Goal: Task Accomplishment & Management: Use online tool/utility

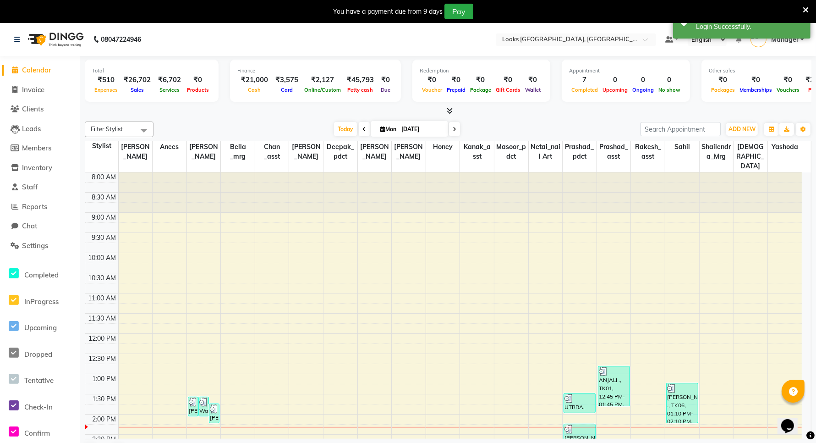
click at [803, 11] on icon at bounding box center [806, 10] width 6 height 8
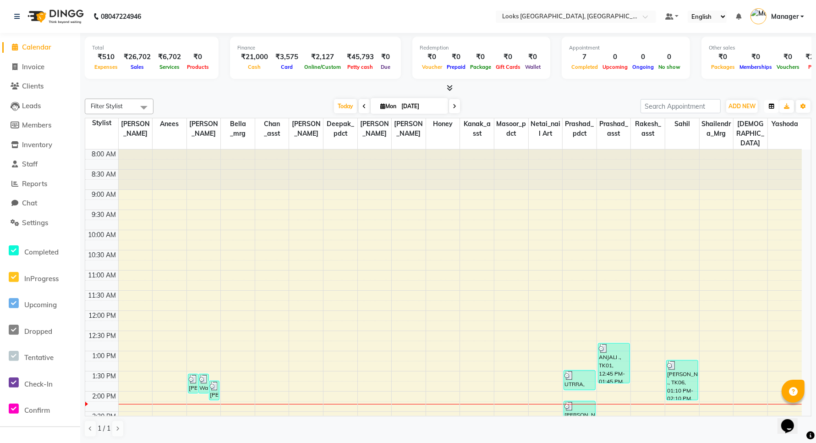
click at [770, 104] on icon "button" at bounding box center [771, 106] width 5 height 5
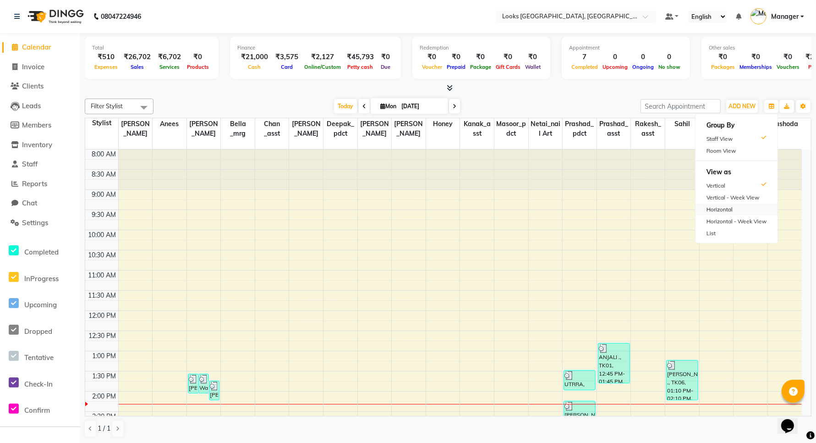
click at [745, 208] on div "Horizontal" at bounding box center [737, 209] width 82 height 12
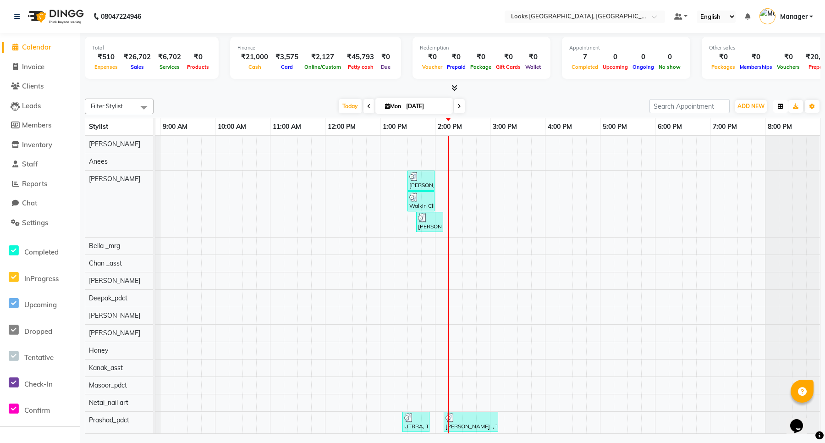
click at [780, 106] on icon "button" at bounding box center [780, 106] width 5 height 5
click at [749, 186] on div "Vertical" at bounding box center [745, 186] width 82 height 12
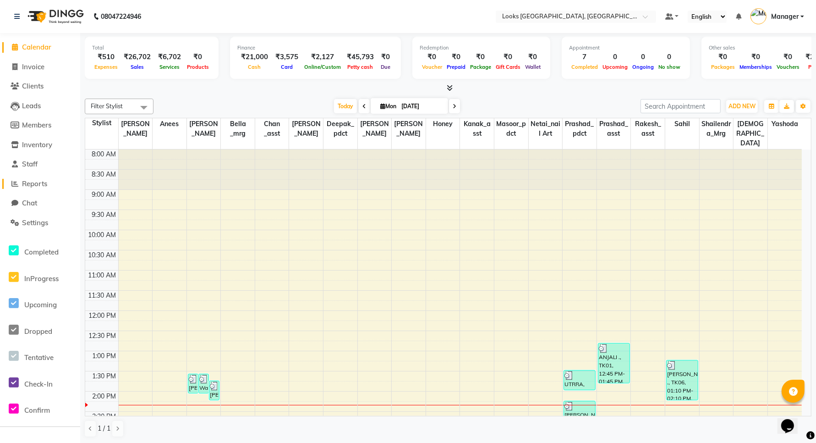
click at [39, 184] on span "Reports" at bounding box center [34, 183] width 25 height 9
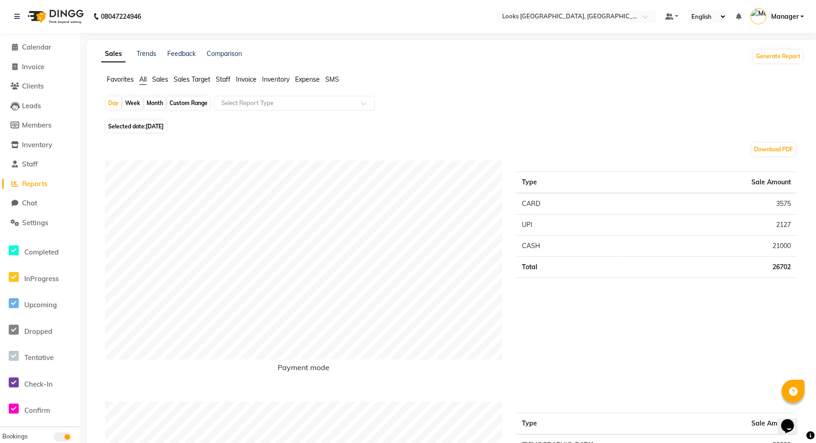
click at [225, 78] on span "Staff" at bounding box center [223, 79] width 15 height 8
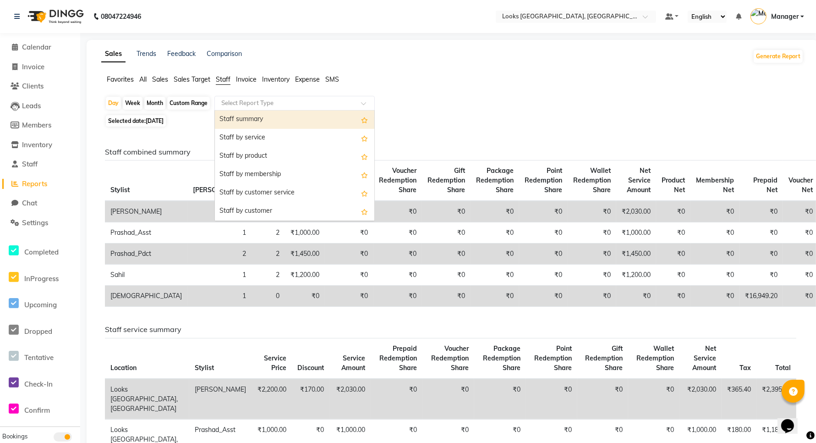
click at [251, 104] on input "text" at bounding box center [286, 103] width 132 height 9
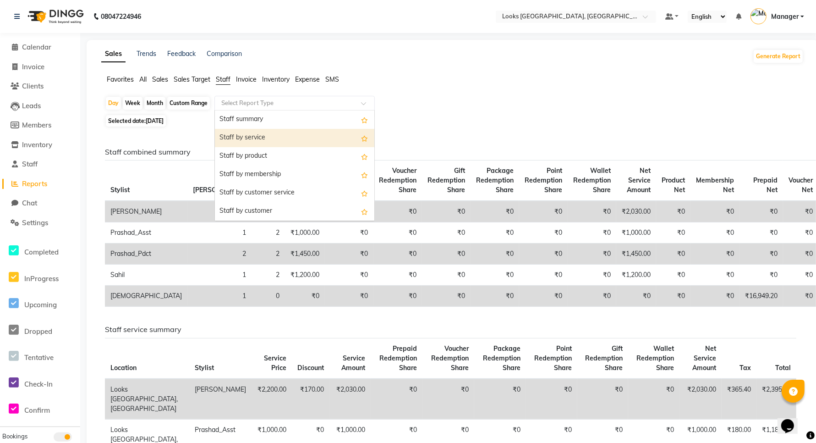
click at [260, 137] on div "Staff by service" at bounding box center [294, 138] width 159 height 18
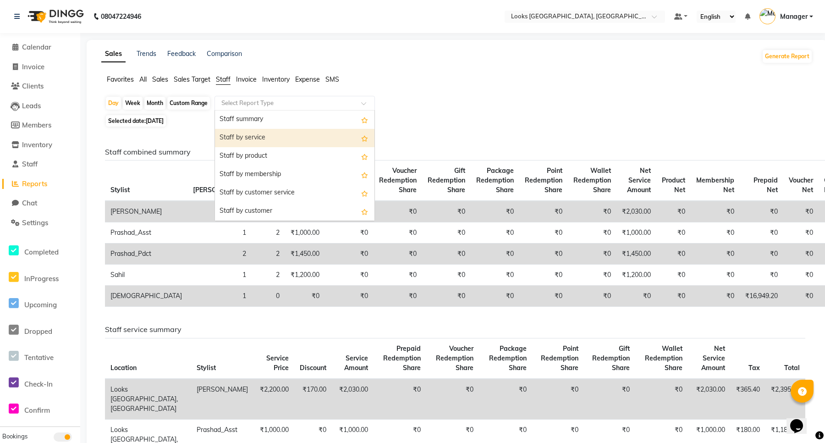
select select "full_report"
select select "csv"
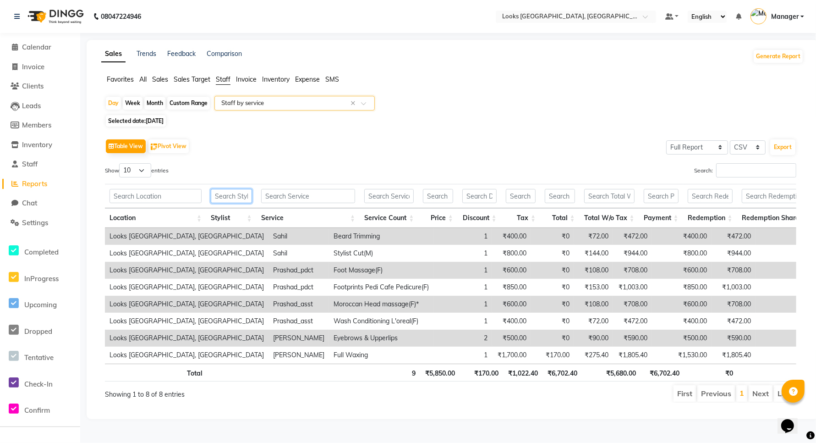
click at [235, 199] on input "text" at bounding box center [231, 196] width 41 height 14
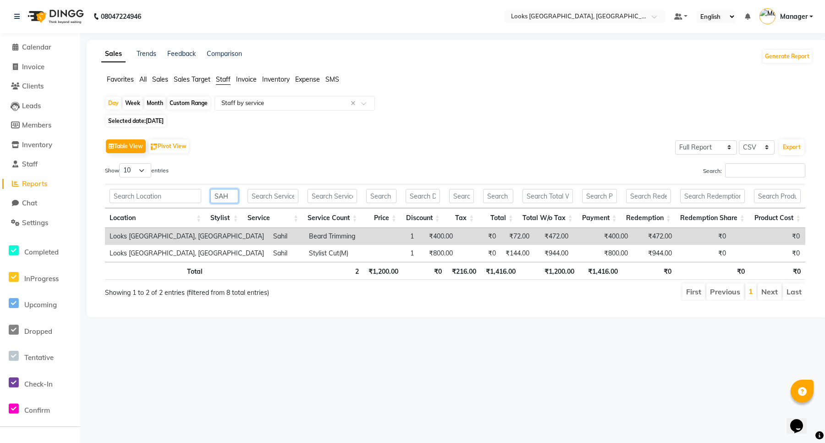
type input "SAH"
drag, startPoint x: 425, startPoint y: 270, endPoint x: 599, endPoint y: 272, distance: 174.6
click at [599, 272] on tr "Total 2 ₹1,200.00 ₹0 ₹216.00 ₹1,416.00 ₹1,200.00 ₹1,416.00 ₹0 ₹0 ₹0" at bounding box center [455, 271] width 700 height 18
drag, startPoint x: 586, startPoint y: 294, endPoint x: 602, endPoint y: 281, distance: 20.8
click at [587, 294] on ul "First Previous 1 Next Last" at bounding box center [603, 291] width 403 height 16
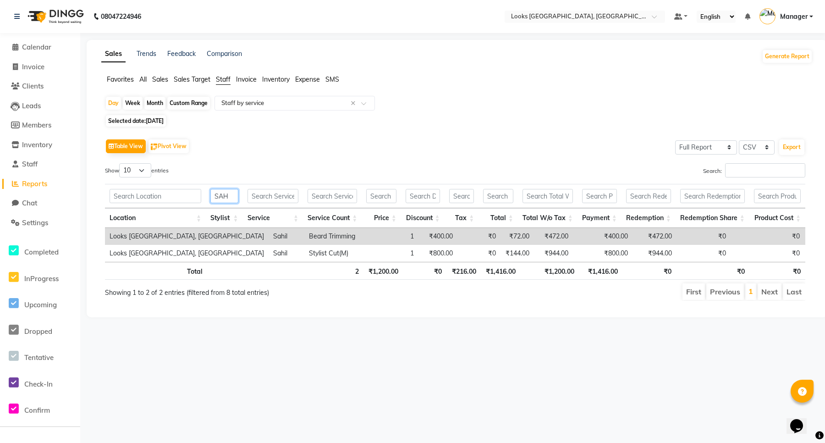
drag, startPoint x: 234, startPoint y: 196, endPoint x: 194, endPoint y: 202, distance: 40.2
click at [194, 202] on tr "SAH" at bounding box center [455, 196] width 700 height 24
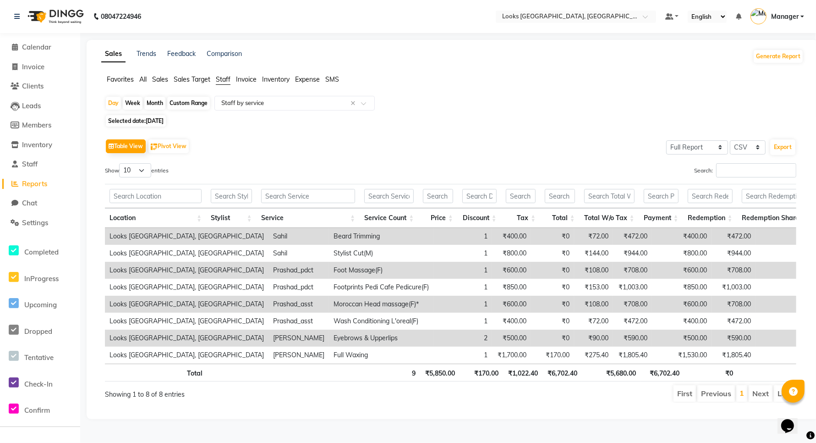
click at [35, 186] on span "Reports" at bounding box center [34, 183] width 25 height 9
drag, startPoint x: 38, startPoint y: 178, endPoint x: 38, endPoint y: 170, distance: 8.2
click at [38, 177] on li "Reports" at bounding box center [40, 184] width 80 height 20
click at [38, 165] on span "Staff" at bounding box center [30, 163] width 16 height 9
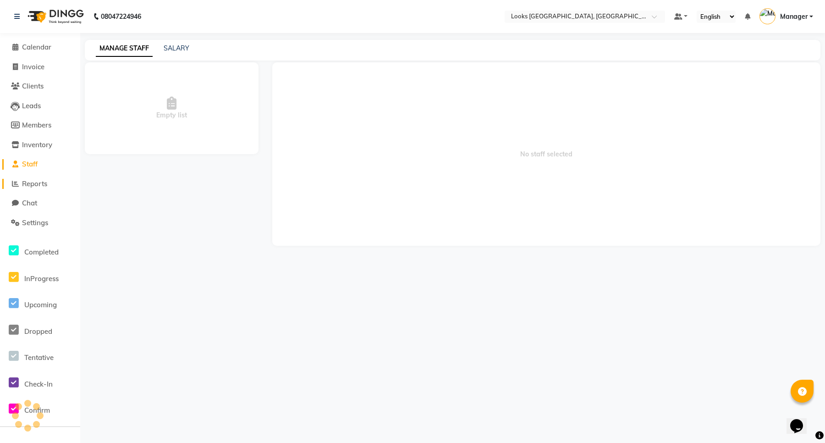
click at [39, 184] on span "Reports" at bounding box center [34, 183] width 25 height 9
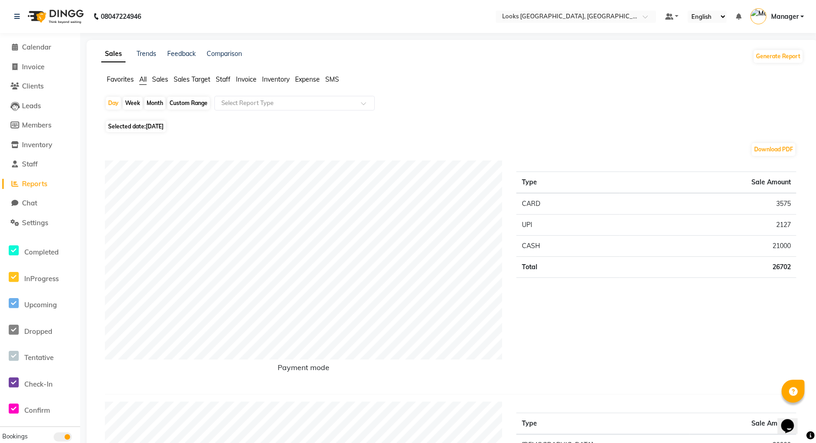
click at [31, 181] on span "Reports" at bounding box center [34, 183] width 25 height 9
click at [225, 77] on span "Staff" at bounding box center [223, 79] width 15 height 8
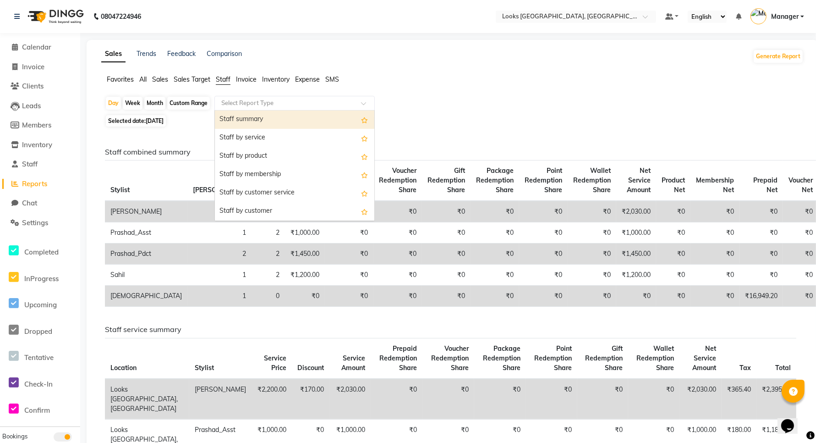
click at [274, 102] on input "text" at bounding box center [286, 103] width 132 height 9
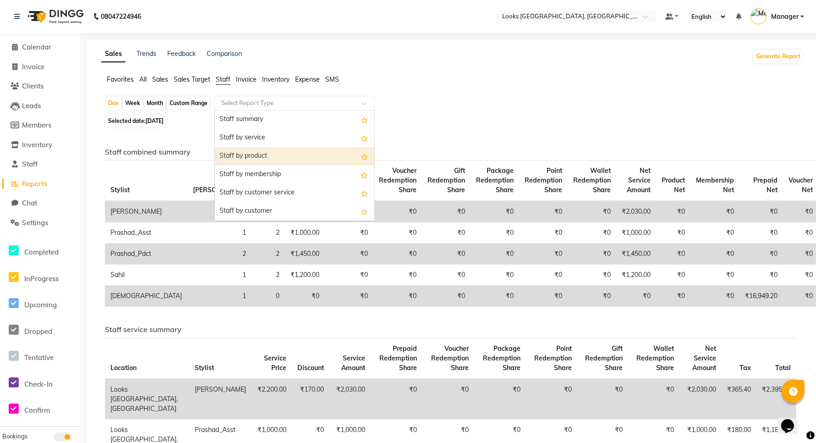
click at [253, 154] on div "Staff by product" at bounding box center [294, 156] width 159 height 18
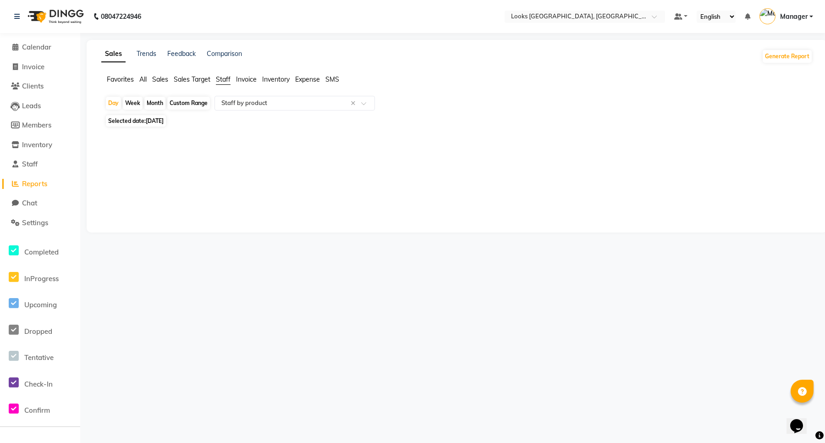
click at [35, 182] on span "Reports" at bounding box center [34, 183] width 25 height 9
click at [34, 185] on span "Reports" at bounding box center [34, 183] width 25 height 9
click at [787, 58] on button "Generate Report" at bounding box center [787, 56] width 49 height 13
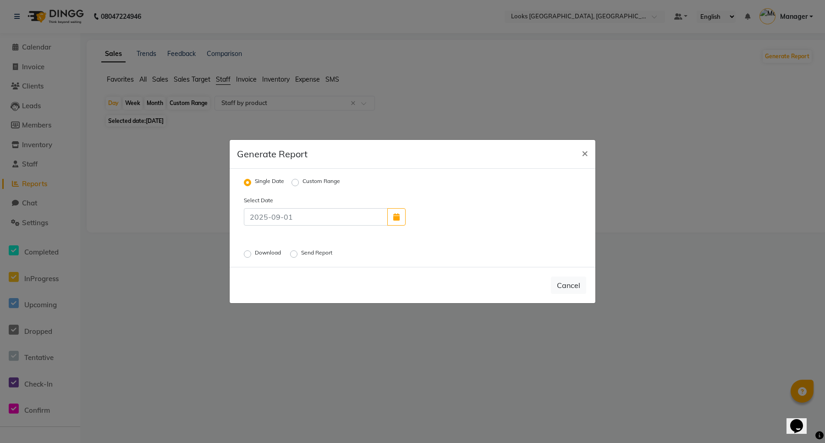
click at [255, 255] on label "Download" at bounding box center [269, 253] width 28 height 11
click at [252, 255] on input "Download" at bounding box center [249, 254] width 6 height 6
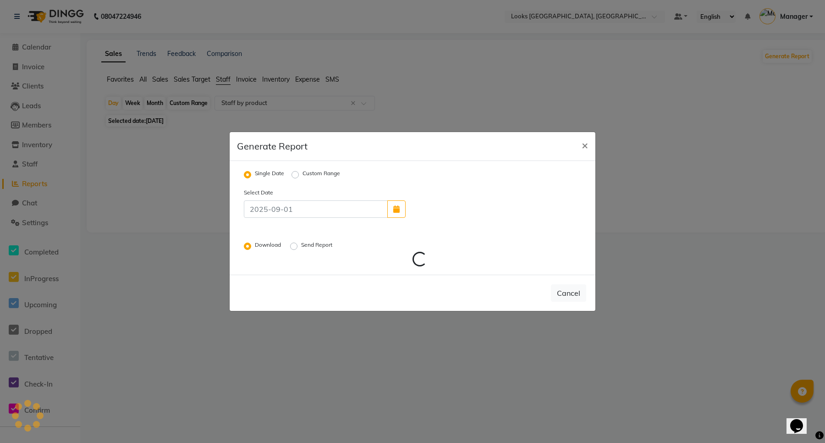
click at [299, 247] on div "Send Report" at bounding box center [312, 246] width 44 height 11
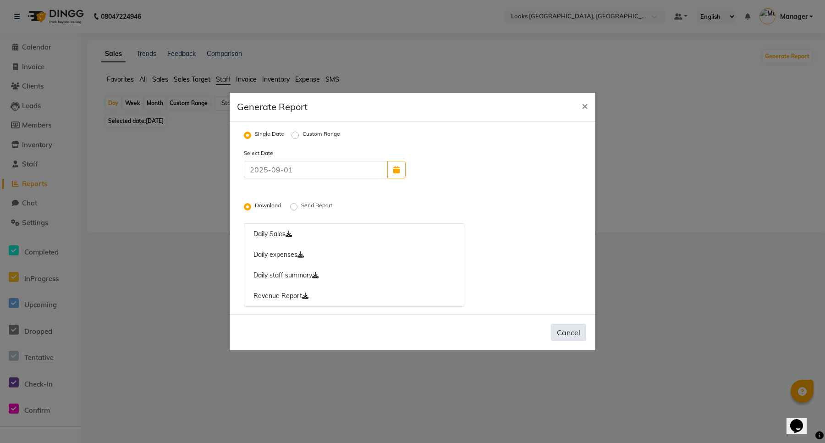
click at [572, 331] on button "Cancel" at bounding box center [568, 332] width 35 height 17
radio input "false"
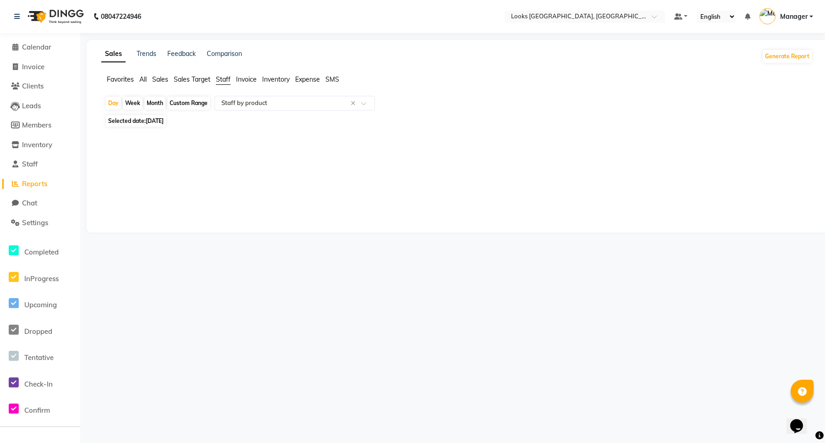
click at [30, 182] on span "Reports" at bounding box center [34, 183] width 25 height 9
click at [788, 56] on button "Generate Report" at bounding box center [787, 56] width 49 height 13
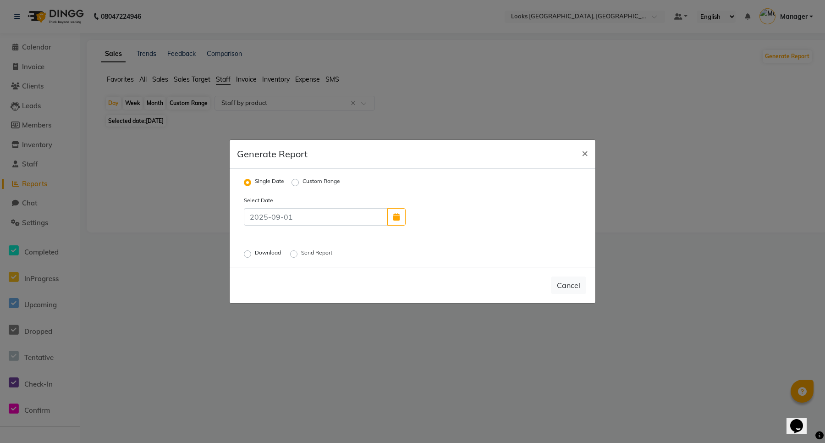
click at [255, 254] on label "Download" at bounding box center [269, 253] width 28 height 11
click at [248, 254] on input "Download" at bounding box center [249, 254] width 6 height 6
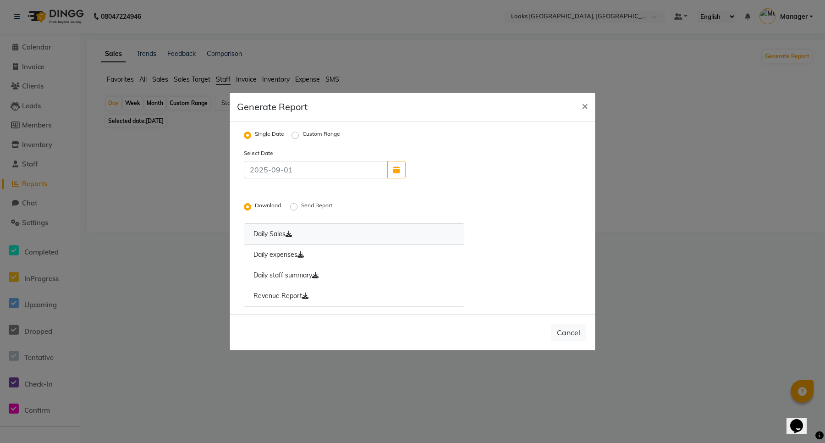
click at [283, 231] on link "Daily Sales" at bounding box center [354, 234] width 220 height 22
click at [274, 255] on link "Daily expenses" at bounding box center [354, 254] width 220 height 21
click at [516, 113] on div "Generate Report ×" at bounding box center [413, 107] width 366 height 29
click at [289, 275] on link "Daily staff summary" at bounding box center [354, 275] width 220 height 21
click at [287, 295] on link "Revenue Report" at bounding box center [354, 295] width 220 height 21
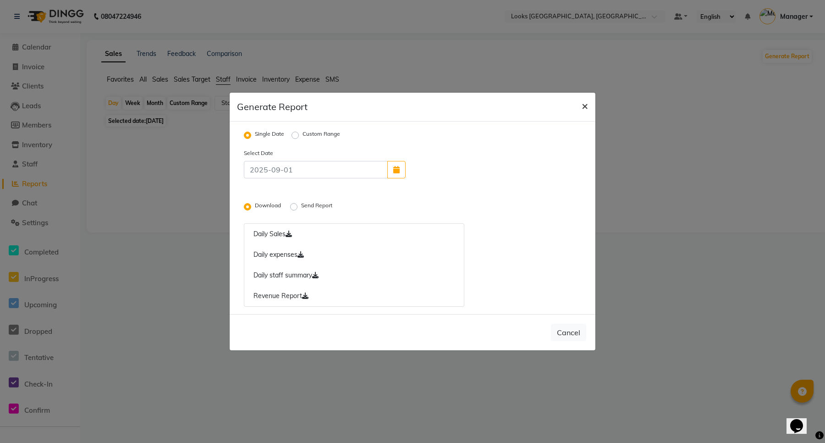
drag, startPoint x: 581, startPoint y: 101, endPoint x: 320, endPoint y: 136, distance: 263.1
click at [582, 101] on span "×" at bounding box center [585, 106] width 6 height 14
radio input "false"
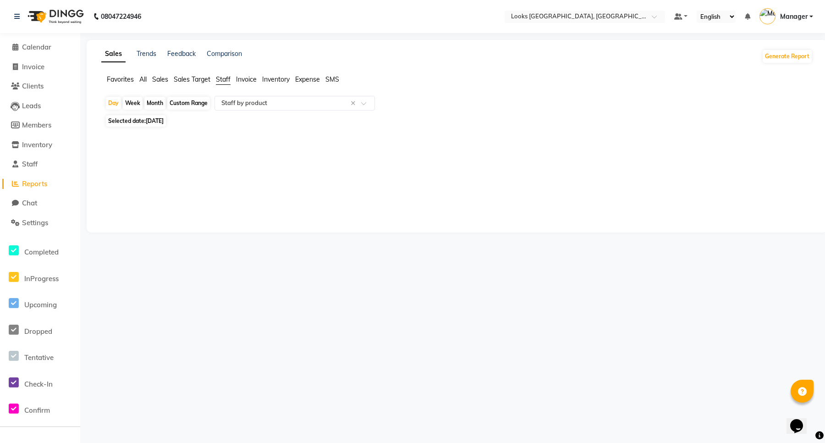
click at [36, 179] on span "Reports" at bounding box center [34, 183] width 25 height 9
click at [159, 79] on span "Sales" at bounding box center [160, 79] width 16 height 8
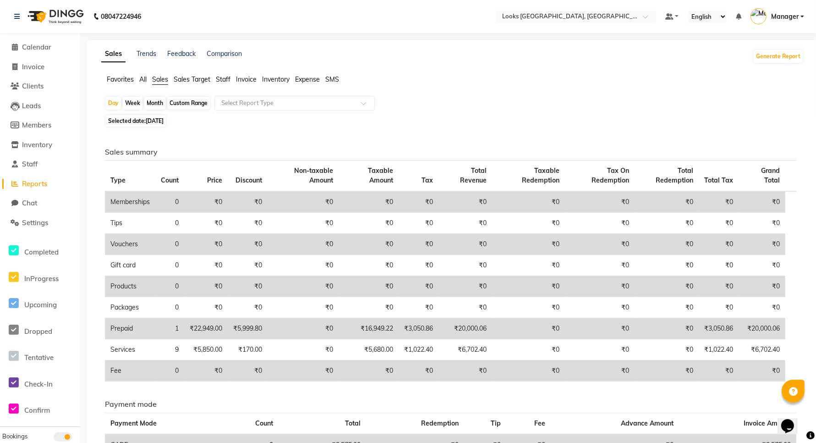
click at [35, 187] on span "Reports" at bounding box center [34, 183] width 25 height 9
click at [223, 77] on span "Staff" at bounding box center [223, 79] width 15 height 8
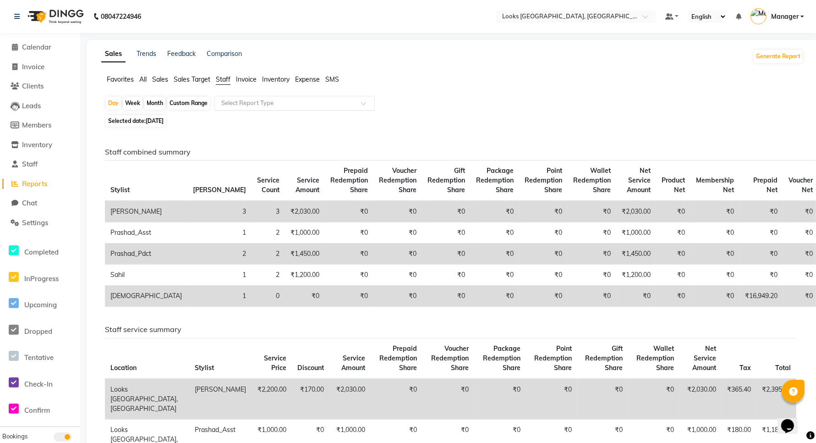
click at [251, 104] on input "text" at bounding box center [286, 103] width 132 height 9
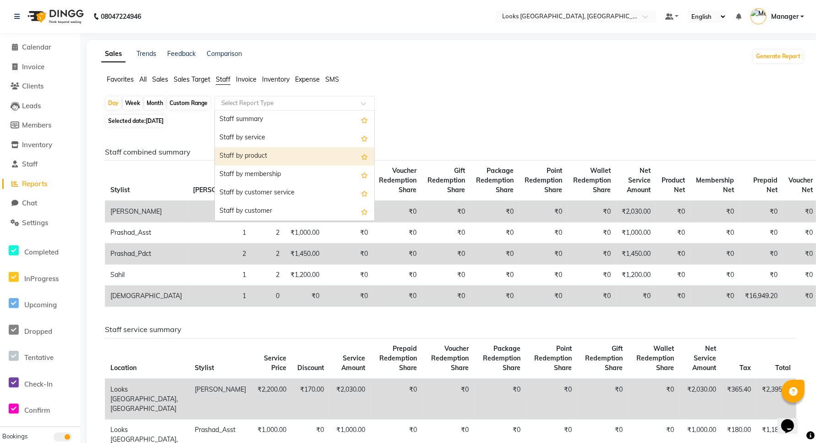
click at [249, 154] on div "Staff by product" at bounding box center [294, 156] width 159 height 18
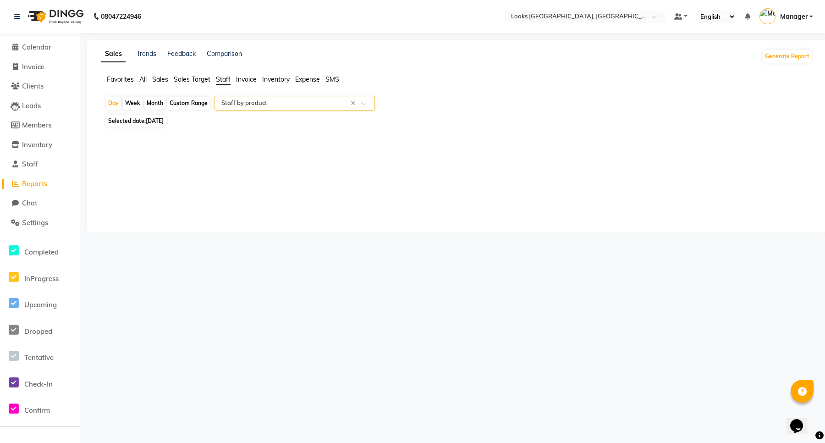
click at [280, 104] on input "text" at bounding box center [286, 103] width 132 height 9
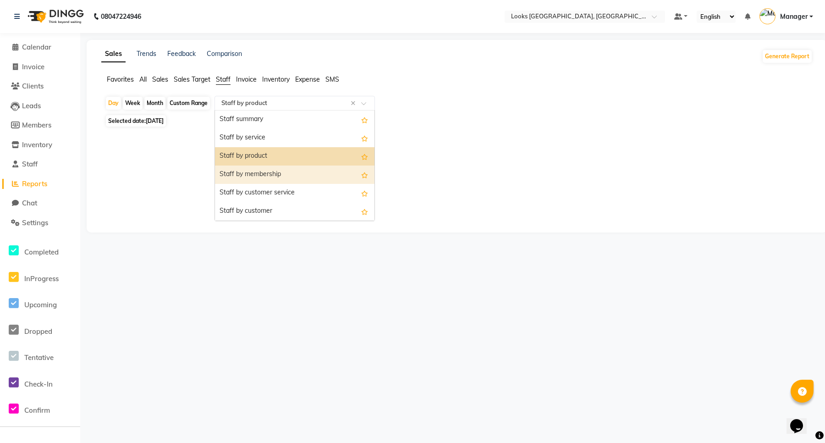
click at [258, 177] on div "Staff by membership" at bounding box center [294, 174] width 159 height 18
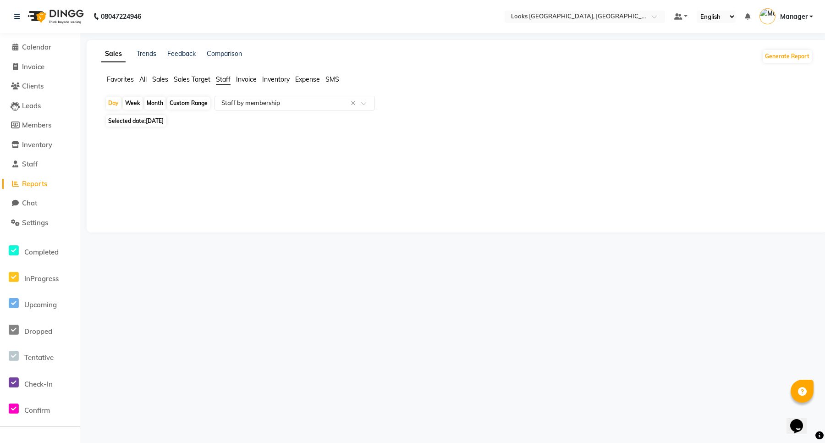
click at [142, 120] on span "Selected date: [DATE]" at bounding box center [136, 120] width 60 height 11
select select "9"
select select "2025"
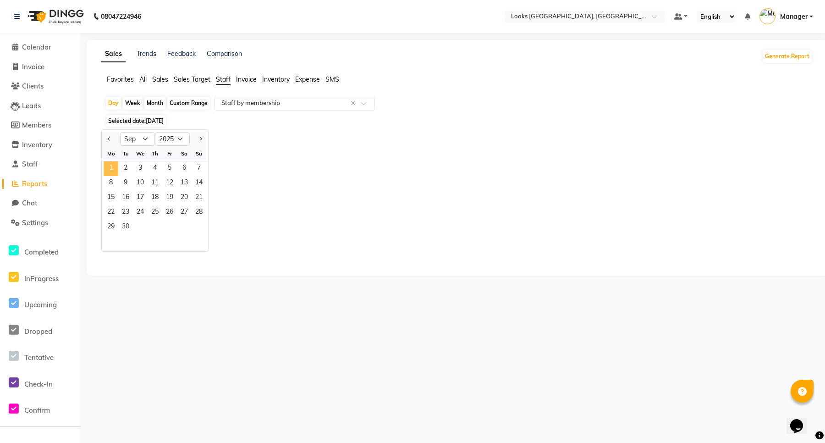
click at [113, 169] on span "1" at bounding box center [111, 168] width 15 height 15
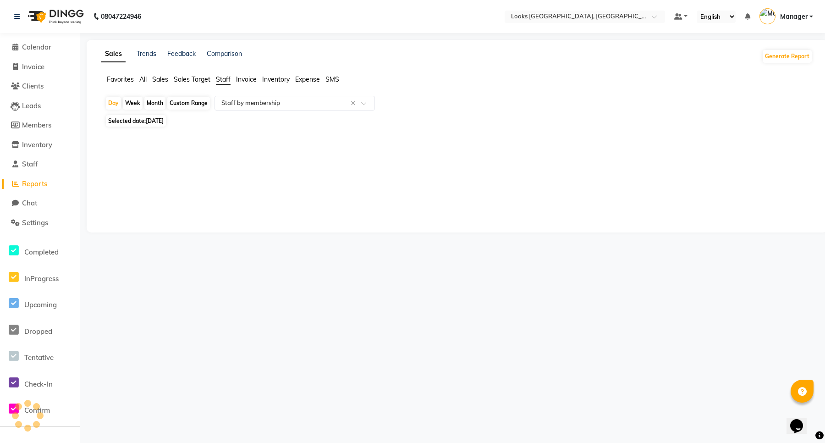
click at [264, 120] on div "Selected date: [DATE]" at bounding box center [459, 121] width 708 height 10
click at [285, 102] on input "text" at bounding box center [286, 103] width 132 height 9
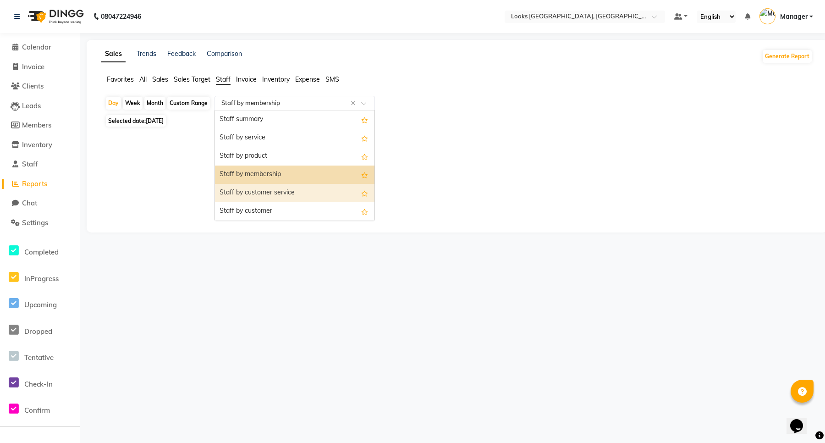
click at [274, 186] on div "Staff by customer service" at bounding box center [294, 193] width 159 height 18
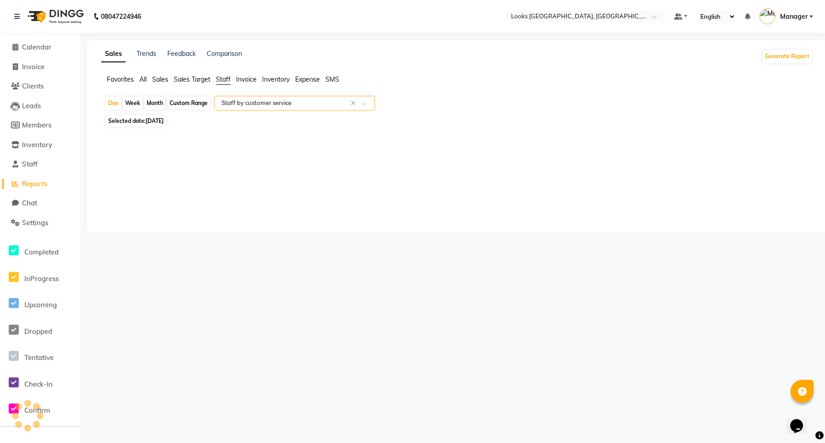
select select "full_report"
select select "csv"
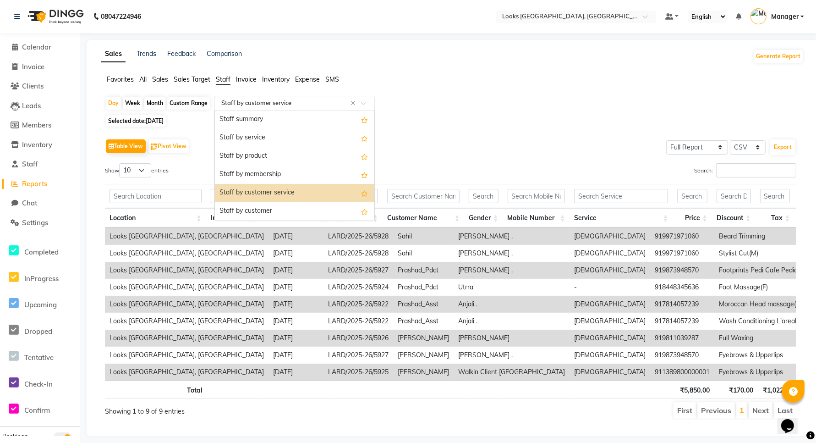
click at [258, 103] on input "text" at bounding box center [286, 103] width 132 height 9
click at [265, 211] on div "Staff by customer" at bounding box center [294, 211] width 159 height 18
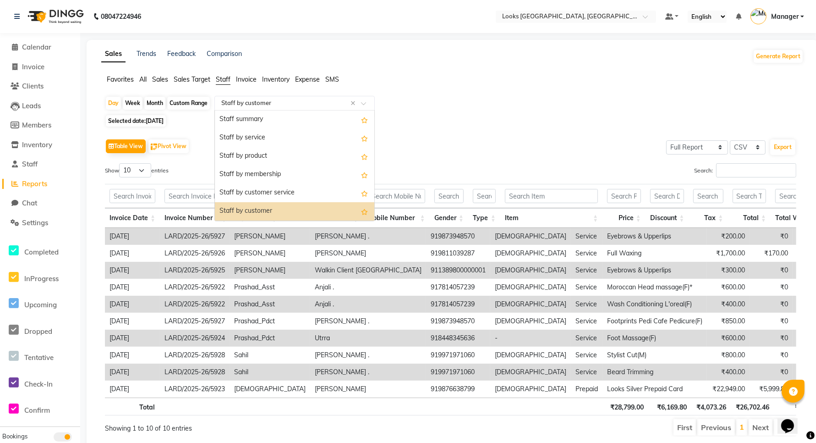
click at [262, 101] on input "text" at bounding box center [286, 103] width 132 height 9
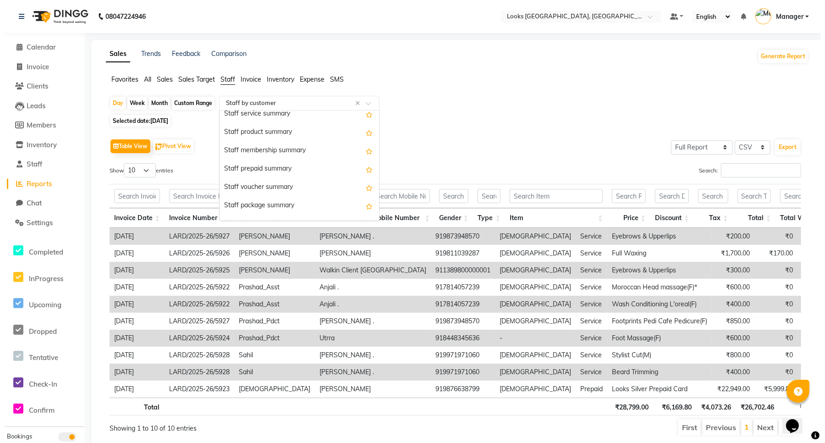
scroll to position [230, 0]
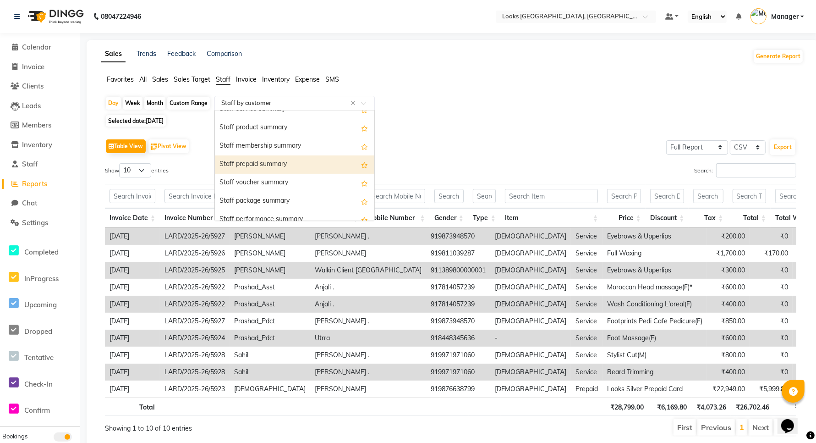
click at [266, 163] on div "Staff prepaid summary" at bounding box center [294, 164] width 159 height 18
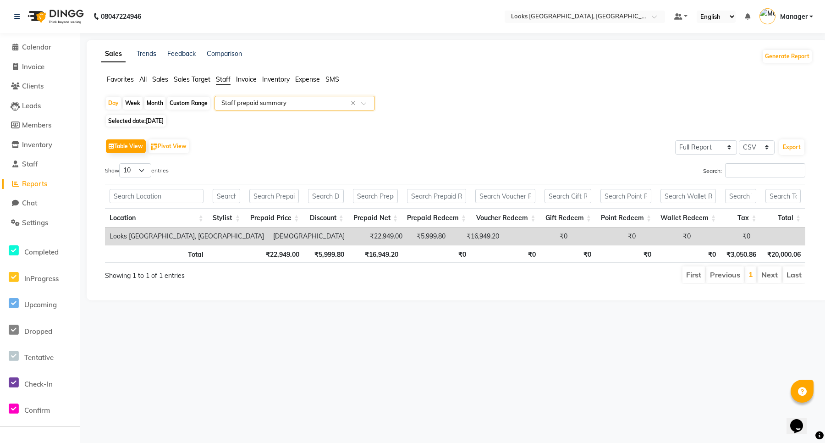
click at [269, 237] on td "[DEMOGRAPHIC_DATA]" at bounding box center [309, 236] width 81 height 17
click at [253, 101] on input "text" at bounding box center [286, 103] width 132 height 9
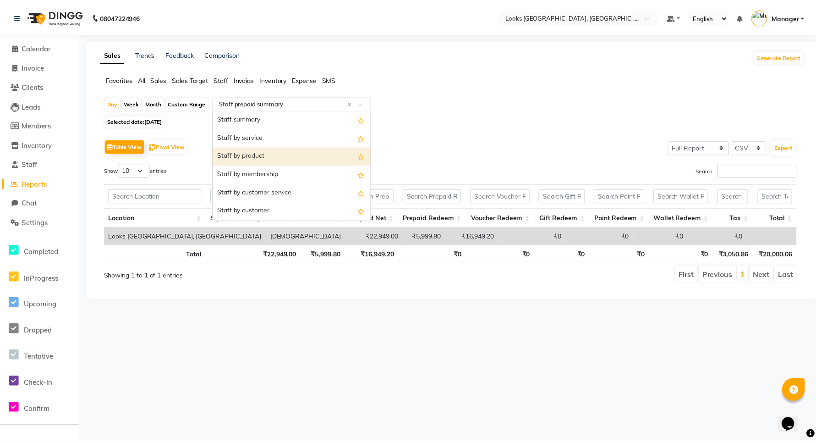
scroll to position [0, 0]
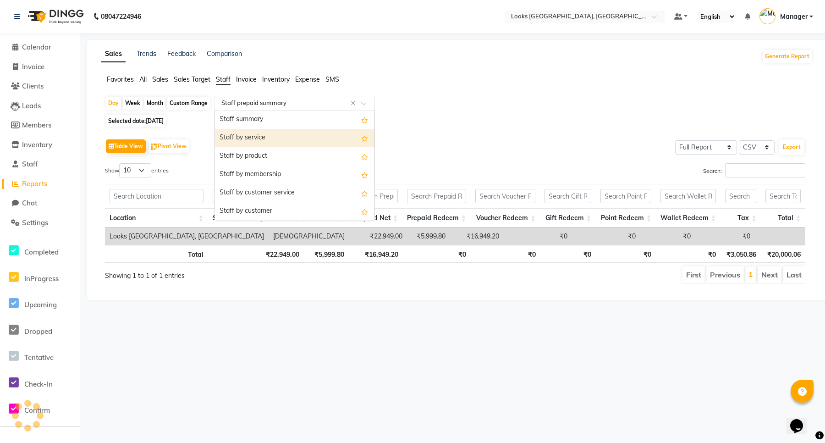
click at [416, 98] on div "Day Week Month Custom Range Select Report Type × Staff prepaid summary × Staff …" at bounding box center [457, 104] width 704 height 16
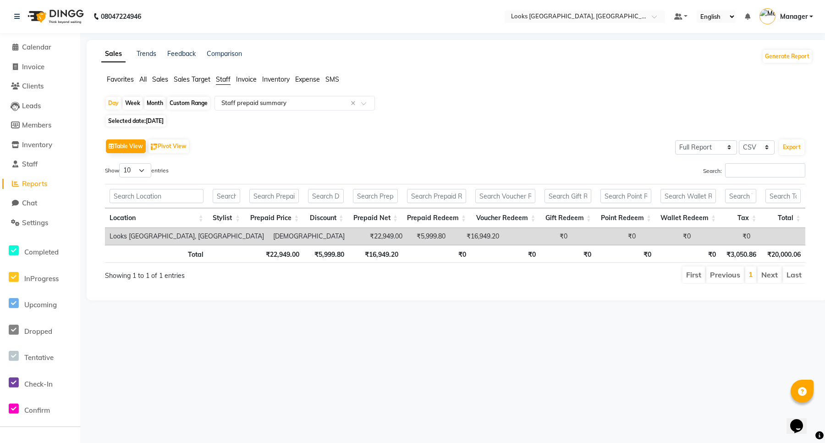
click at [41, 185] on span "Reports" at bounding box center [34, 183] width 25 height 9
click at [31, 154] on li "Staff" at bounding box center [40, 164] width 80 height 20
click at [33, 161] on span "Staff" at bounding box center [30, 163] width 16 height 9
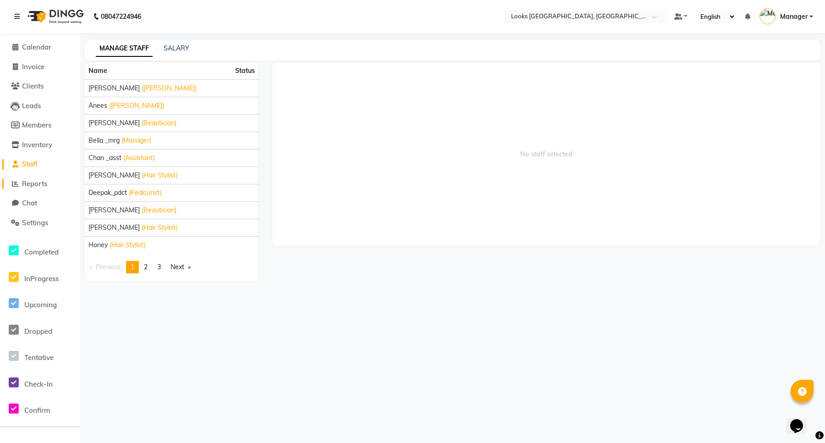
click at [40, 180] on span "Reports" at bounding box center [34, 183] width 25 height 9
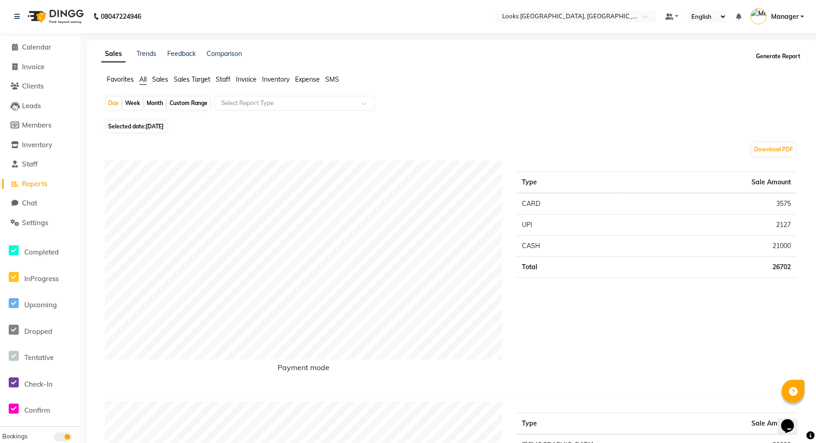
click at [784, 55] on button "Generate Report" at bounding box center [778, 56] width 49 height 13
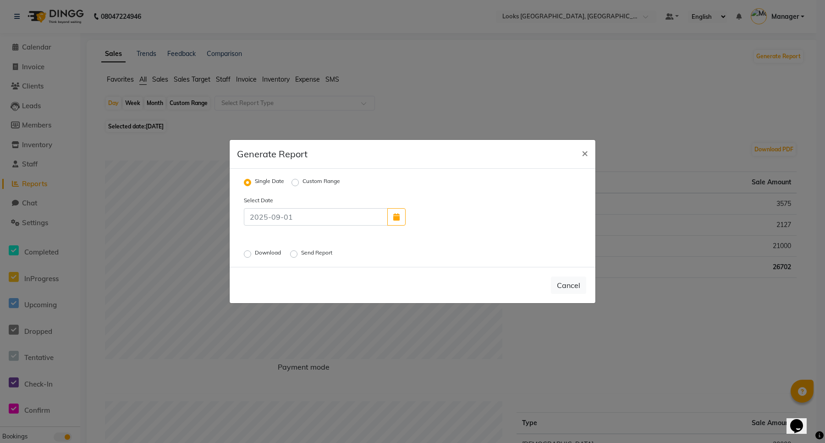
click at [314, 253] on label "Send Report" at bounding box center [317, 253] width 33 height 11
click at [298, 253] on input "Send Report" at bounding box center [295, 254] width 6 height 6
click at [534, 282] on button "Cancel" at bounding box center [536, 284] width 35 height 17
radio input "false"
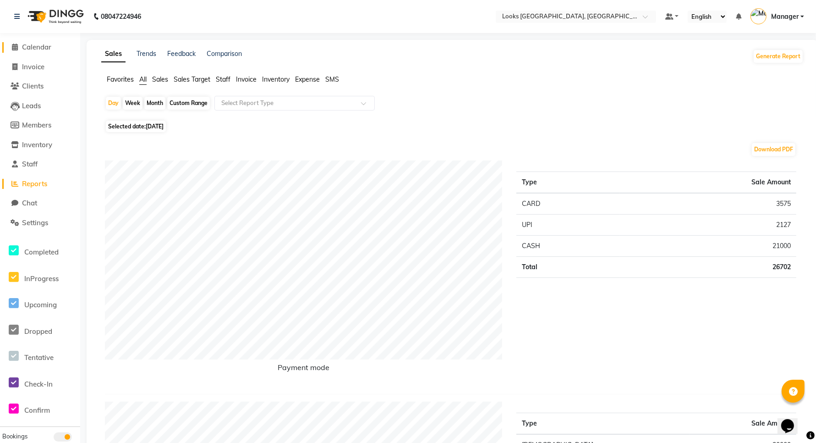
click at [44, 47] on span "Calendar" at bounding box center [36, 47] width 29 height 9
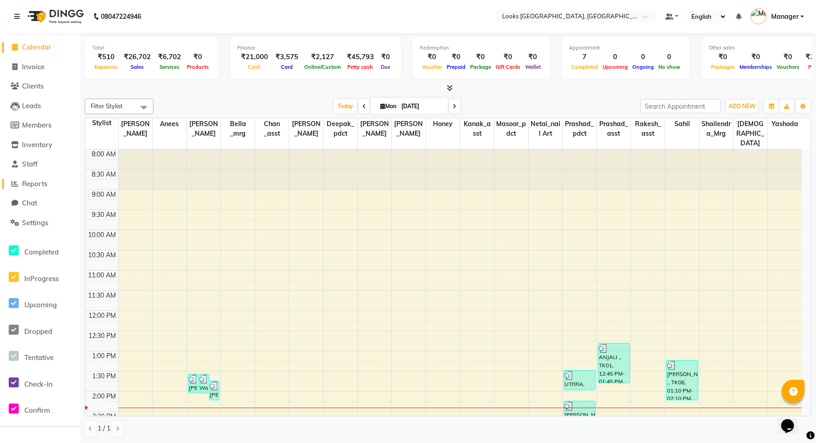
click at [40, 183] on span "Reports" at bounding box center [34, 183] width 25 height 9
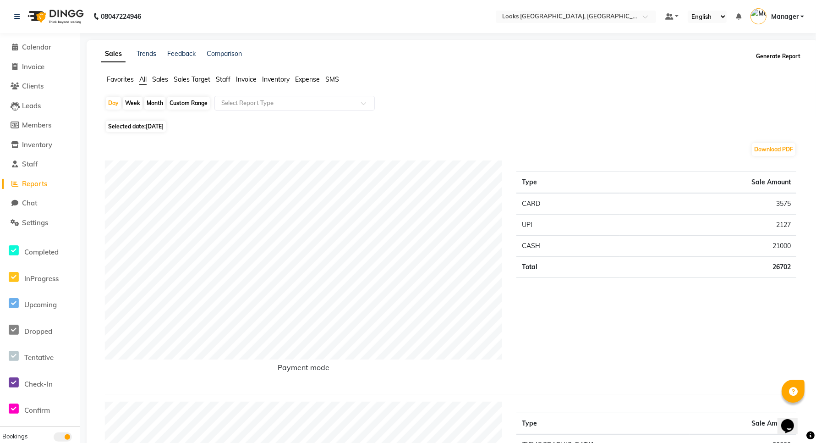
click at [769, 56] on button "Generate Report" at bounding box center [778, 56] width 49 height 13
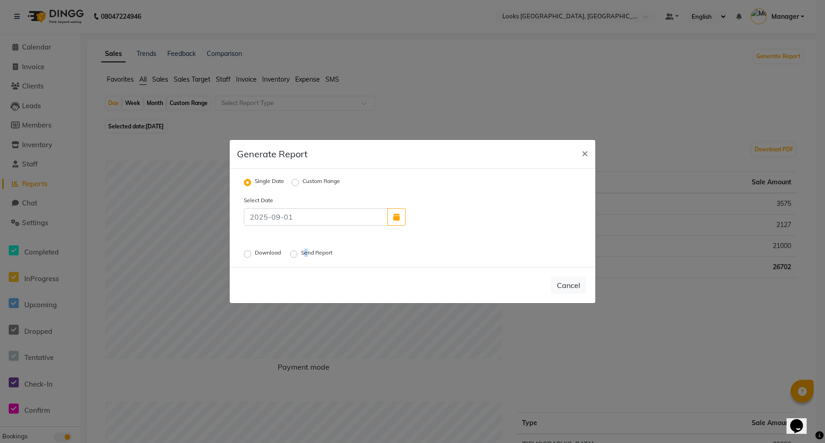
click at [308, 250] on label "Send Report" at bounding box center [317, 253] width 33 height 11
click at [299, 253] on div "Send Report" at bounding box center [312, 253] width 44 height 11
click at [301, 255] on label "Send Report" at bounding box center [317, 253] width 33 height 11
click at [296, 255] on input "Send Report" at bounding box center [295, 254] width 6 height 6
radio input "true"
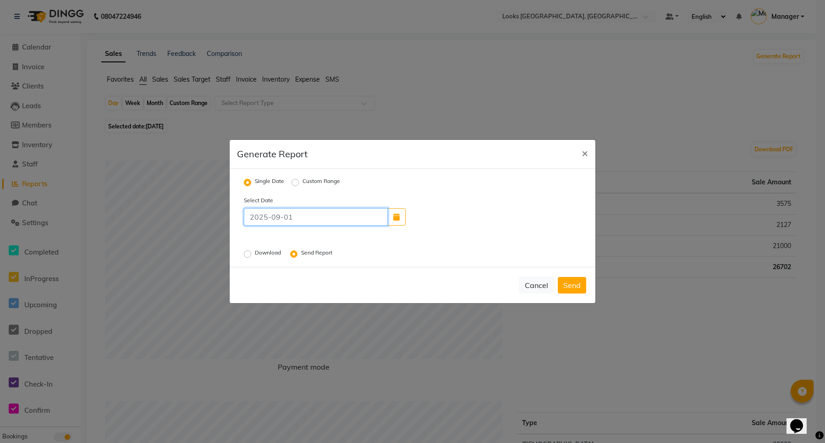
click at [289, 217] on input at bounding box center [316, 216] width 144 height 17
click at [391, 220] on button "button" at bounding box center [396, 216] width 18 height 17
select select "9"
select select "2025"
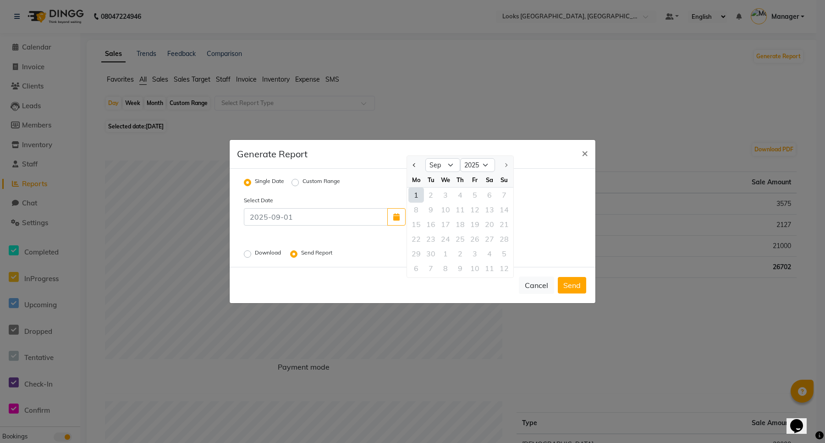
click at [417, 196] on div "1" at bounding box center [416, 194] width 15 height 15
type input "[DATE]"
click at [301, 253] on div "Send Report" at bounding box center [312, 253] width 44 height 11
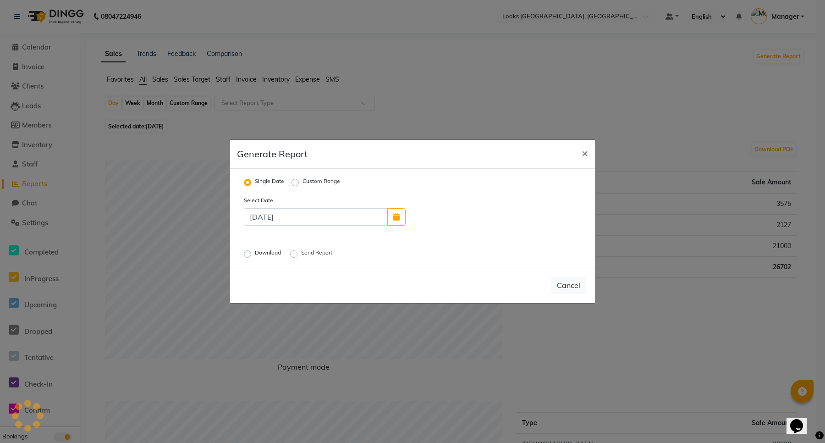
click at [301, 255] on label "Send Report" at bounding box center [317, 253] width 33 height 11
click at [297, 255] on input "Send Report" at bounding box center [295, 254] width 6 height 6
radio input "true"
click at [535, 285] on button "Cancel" at bounding box center [536, 284] width 35 height 17
radio input "false"
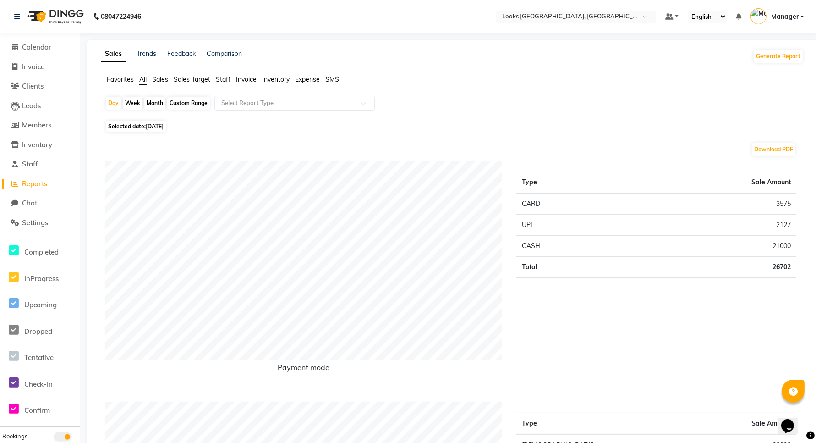
click at [219, 79] on span "Staff" at bounding box center [223, 79] width 15 height 8
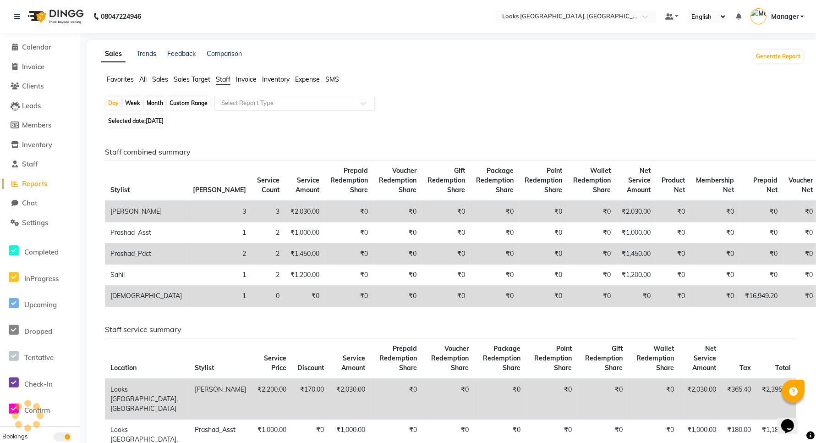
click at [278, 104] on input "text" at bounding box center [286, 103] width 132 height 9
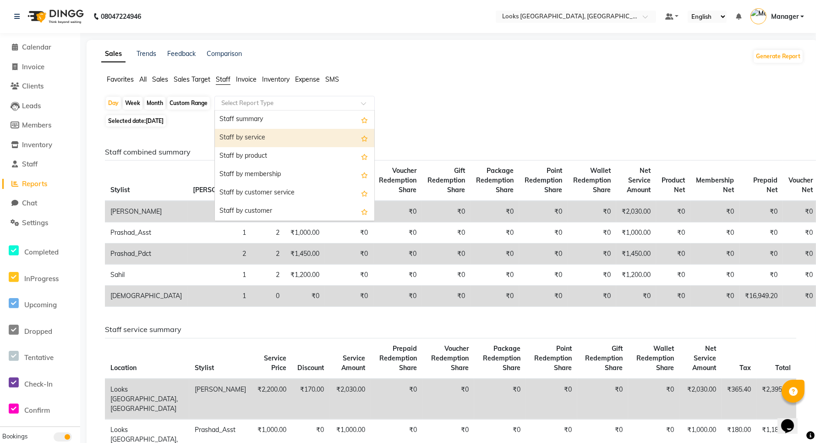
click at [269, 134] on div "Staff by service" at bounding box center [294, 138] width 159 height 18
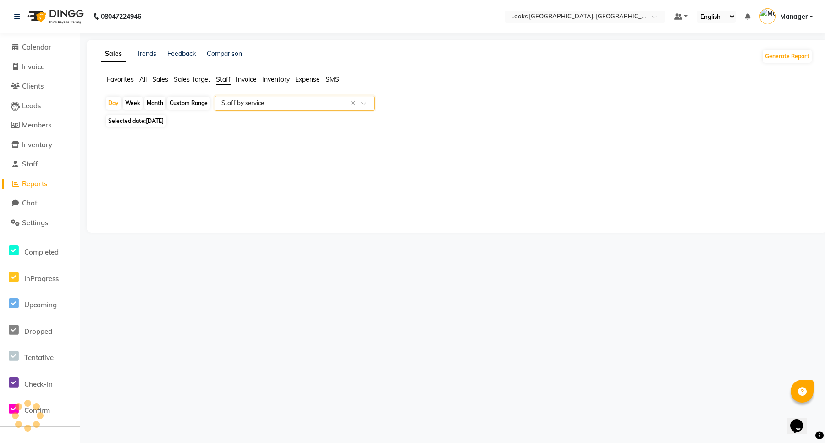
select select "full_report"
select select "csv"
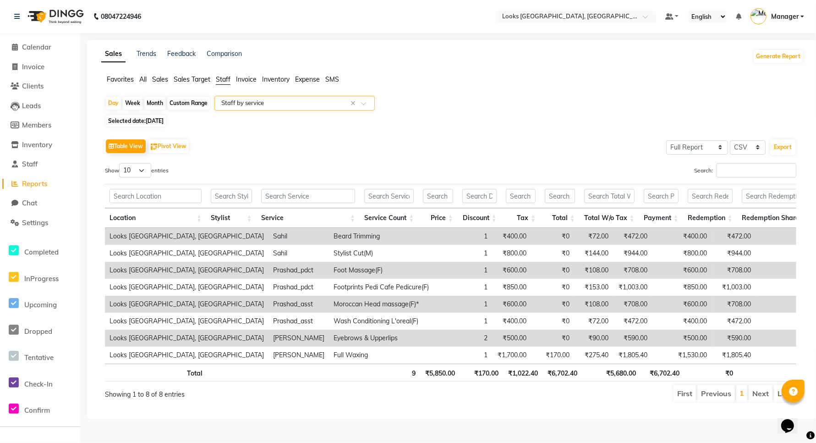
scroll to position [8, 0]
click at [786, 139] on button "Export" at bounding box center [782, 147] width 25 height 16
click at [231, 189] on input "text" at bounding box center [231, 196] width 41 height 14
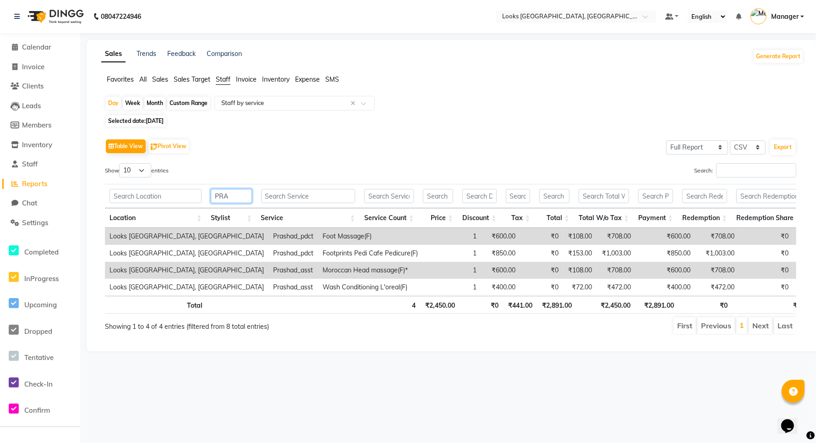
scroll to position [0, 0]
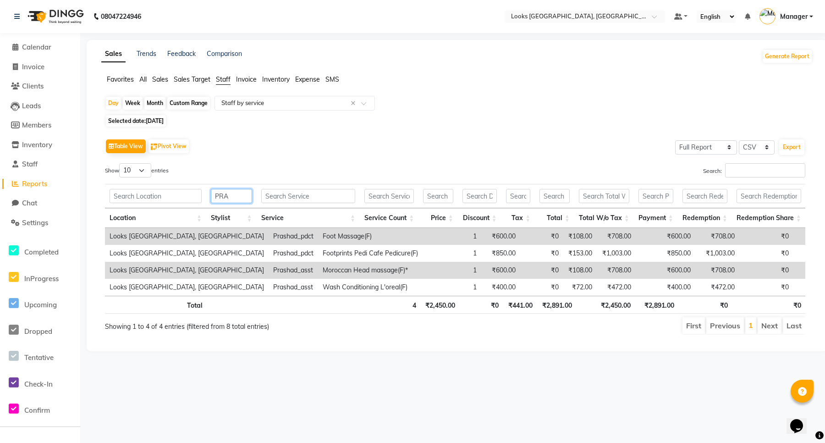
type input "PRA"
click at [703, 148] on select "Select Full Report Filtered Report" at bounding box center [706, 147] width 62 height 14
select select "filtered_report"
click at [675, 140] on select "Select Full Report Filtered Report" at bounding box center [706, 147] width 62 height 14
drag, startPoint x: 232, startPoint y: 195, endPoint x: 206, endPoint y: 197, distance: 26.2
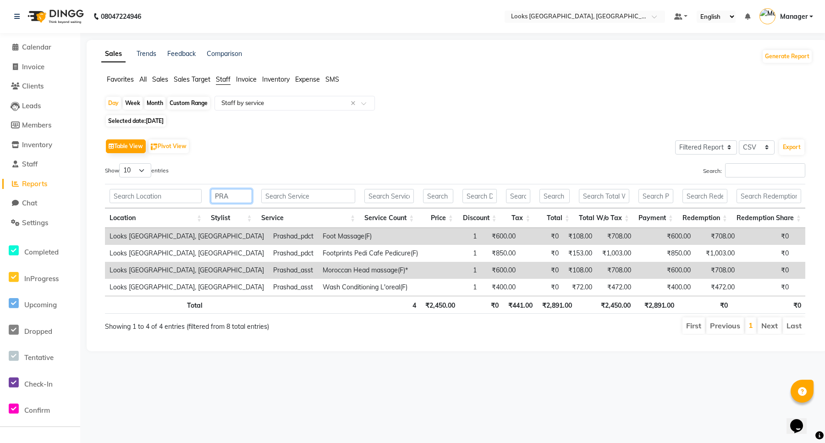
click at [206, 197] on tr "PRA" at bounding box center [483, 196] width 757 height 24
click at [790, 148] on button "Export" at bounding box center [791, 147] width 25 height 16
click at [44, 147] on span "Inventory" at bounding box center [37, 144] width 30 height 9
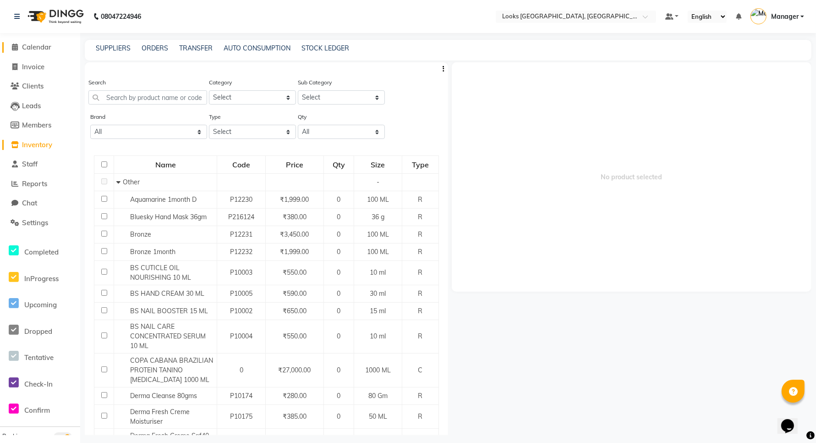
click at [31, 47] on span "Calendar" at bounding box center [36, 47] width 29 height 9
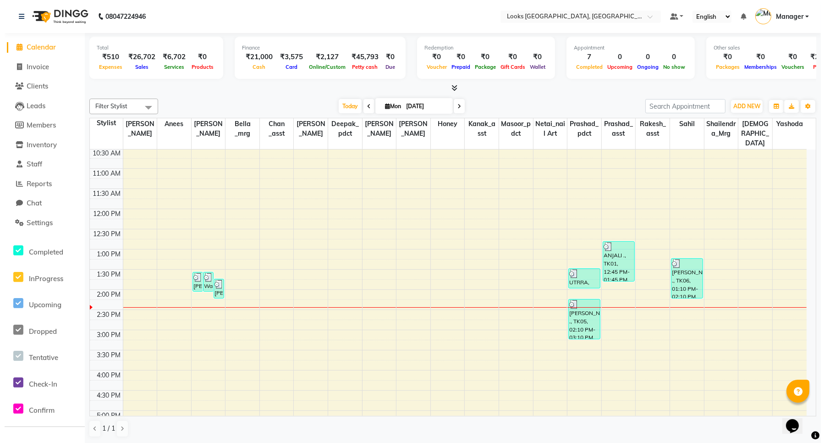
scroll to position [82, 0]
